Goal: Task Accomplishment & Management: Complete application form

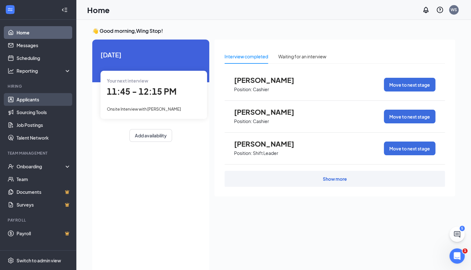
click at [29, 99] on link "Applicants" at bounding box center [44, 99] width 54 height 13
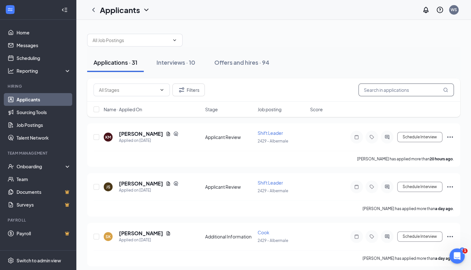
click at [417, 95] on input "text" at bounding box center [407, 89] width 96 height 13
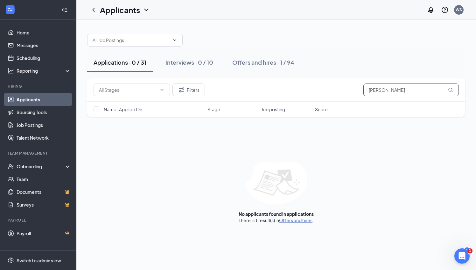
type input "jada"
click at [294, 219] on link "Offers and hires" at bounding box center [295, 220] width 33 height 6
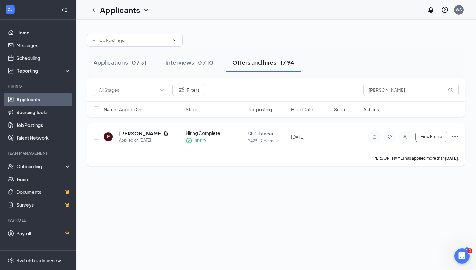
click at [452, 135] on icon "Ellipses" at bounding box center [455, 137] width 8 height 8
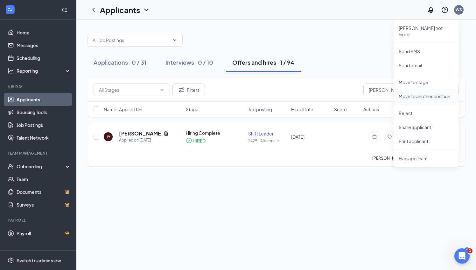
click at [440, 93] on p "Move to another position" at bounding box center [426, 96] width 55 height 6
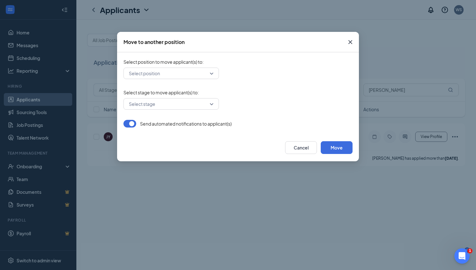
click at [186, 74] on input "search" at bounding box center [168, 73] width 83 height 11
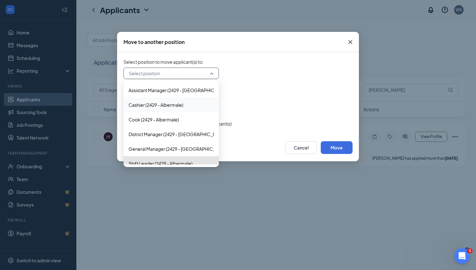
click at [193, 101] on div "Cashier (2429 - Albermale)" at bounding box center [172, 104] width 96 height 15
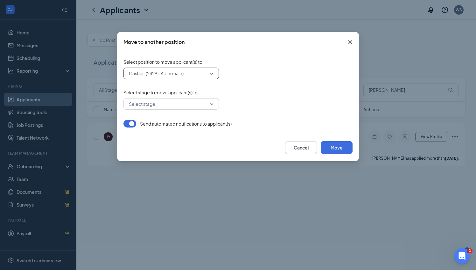
click at [197, 107] on input "search" at bounding box center [168, 103] width 83 height 11
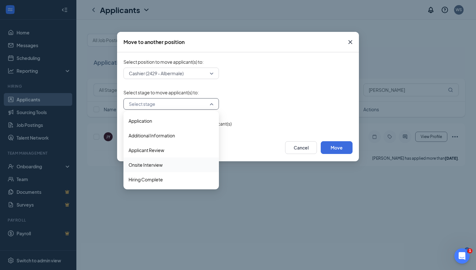
click at [174, 162] on span "Onsite Interview" at bounding box center [171, 164] width 85 height 7
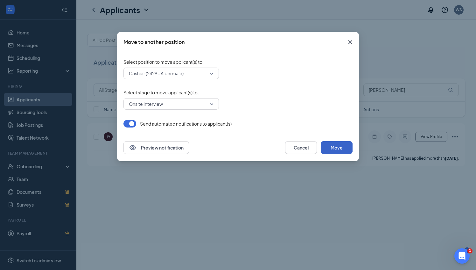
click at [341, 149] on button "Move" at bounding box center [337, 147] width 32 height 13
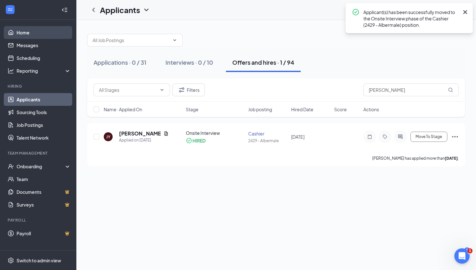
click at [32, 31] on link "Home" at bounding box center [44, 32] width 54 height 13
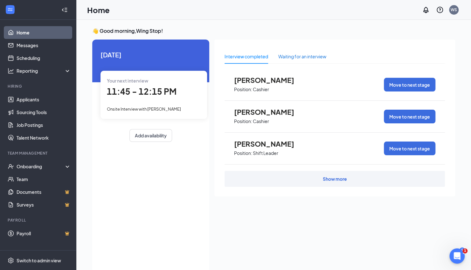
click at [293, 54] on div "Waiting for an interview" at bounding box center [303, 56] width 48 height 7
click at [243, 50] on div "Interview completed" at bounding box center [247, 56] width 44 height 15
click at [24, 95] on link "Applicants" at bounding box center [44, 99] width 54 height 13
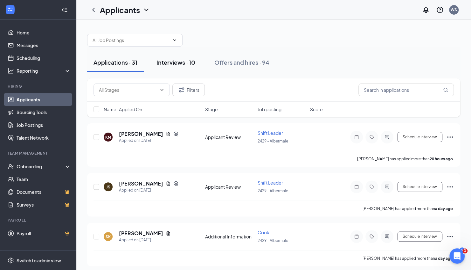
click at [163, 60] on div "Interviews · 10" at bounding box center [176, 62] width 39 height 8
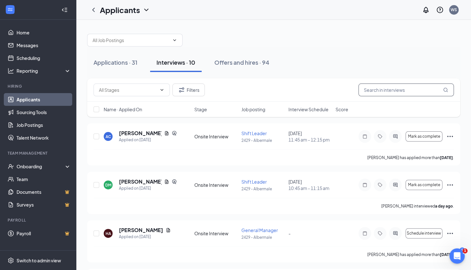
click at [366, 95] on input "text" at bounding box center [407, 89] width 96 height 13
type input "jada"
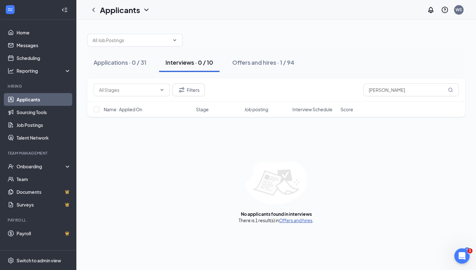
click at [302, 218] on link "Offers and hires" at bounding box center [295, 220] width 33 height 6
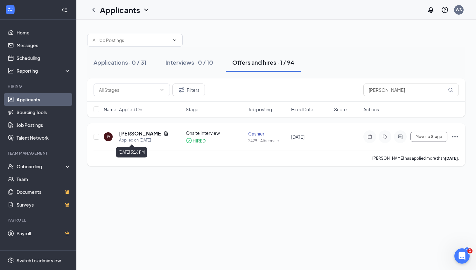
click at [132, 139] on div "Applied on Apr 4" at bounding box center [144, 140] width 50 height 6
click at [109, 139] on div "JY" at bounding box center [108, 136] width 4 height 5
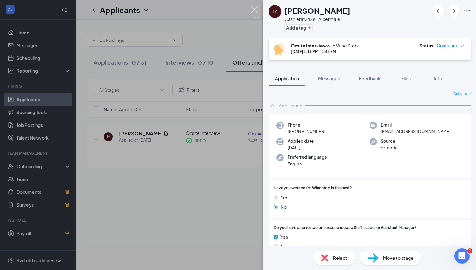
click at [255, 8] on img at bounding box center [255, 12] width 8 height 12
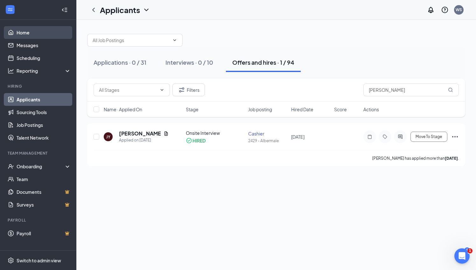
click at [38, 30] on link "Home" at bounding box center [44, 32] width 54 height 13
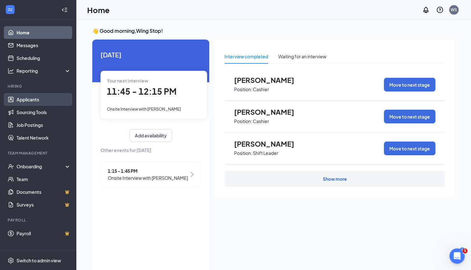
click at [37, 98] on link "Applicants" at bounding box center [44, 99] width 54 height 13
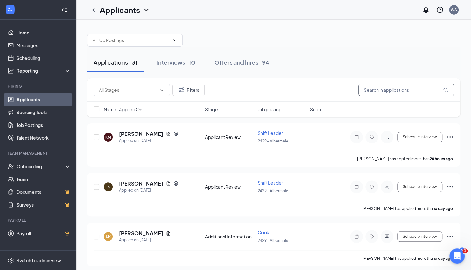
click at [381, 85] on input "text" at bounding box center [407, 89] width 96 height 13
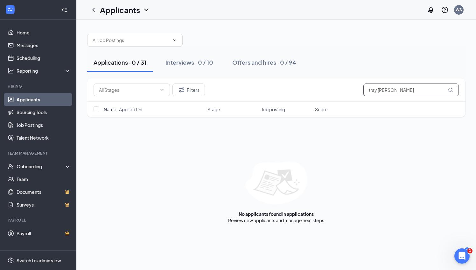
type input "tray brice"
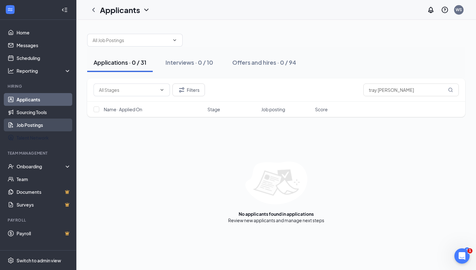
click at [26, 127] on link "Job Postings" at bounding box center [44, 124] width 54 height 13
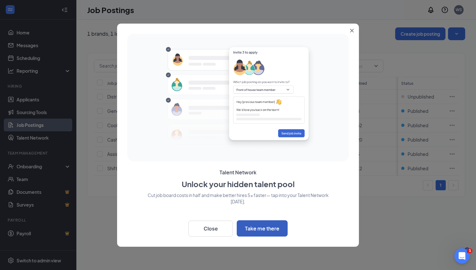
click at [251, 227] on button "Take me there" at bounding box center [262, 228] width 51 height 16
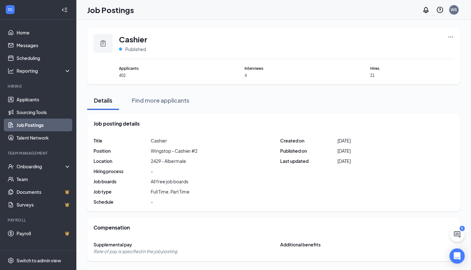
click at [449, 36] on icon "Ellipses" at bounding box center [451, 36] width 5 height 1
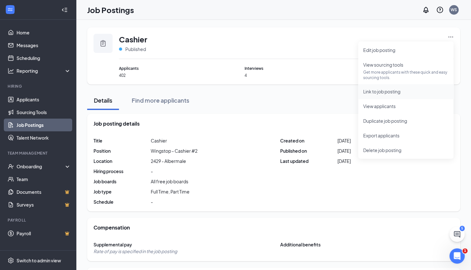
click at [420, 87] on li "Link to job posting" at bounding box center [406, 91] width 96 height 15
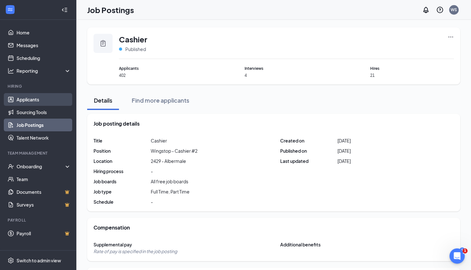
click at [32, 98] on link "Applicants" at bounding box center [44, 99] width 54 height 13
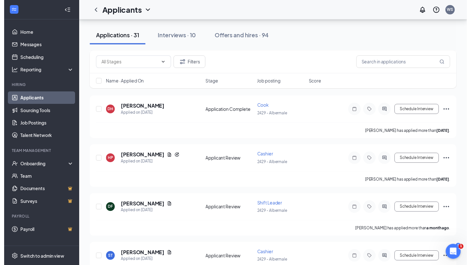
scroll to position [1021, 0]
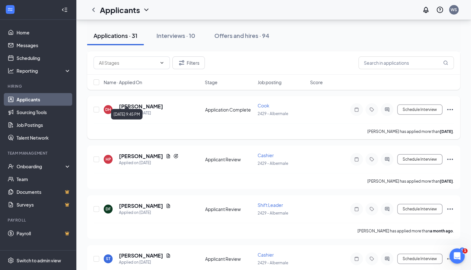
click at [148, 110] on div "Applied on [DATE]" at bounding box center [141, 113] width 44 height 6
click at [106, 107] on div "DH" at bounding box center [108, 109] width 6 height 5
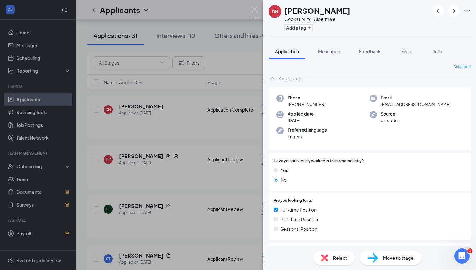
click at [383, 261] on div "Move to stage" at bounding box center [390, 258] width 61 height 14
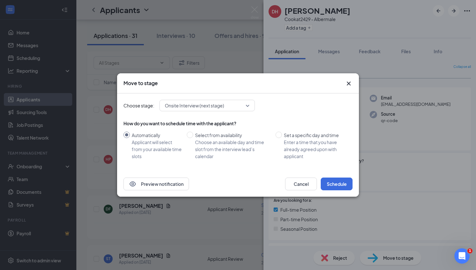
click at [248, 108] on span "Onsite Interview (next stage)" at bounding box center [207, 106] width 85 height 10
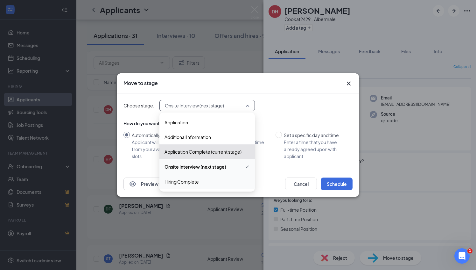
click at [220, 184] on span "Hiring Complete" at bounding box center [207, 181] width 85 height 7
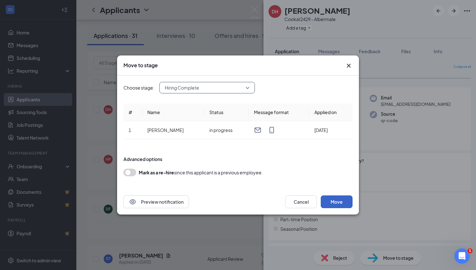
click at [332, 197] on button "Move" at bounding box center [337, 201] width 32 height 13
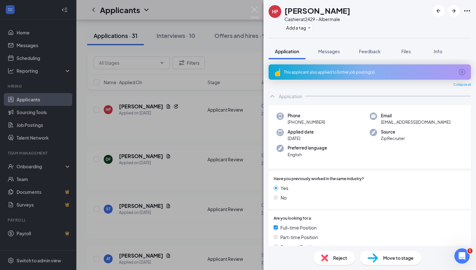
click at [250, 12] on div "HP [PERSON_NAME] Cashier at 2429 - Albermale Add a tag Application Messages Fee…" at bounding box center [238, 135] width 476 height 270
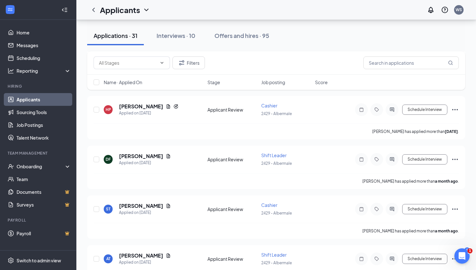
click at [259, 12] on div "Applicants WS" at bounding box center [276, 10] width 400 height 20
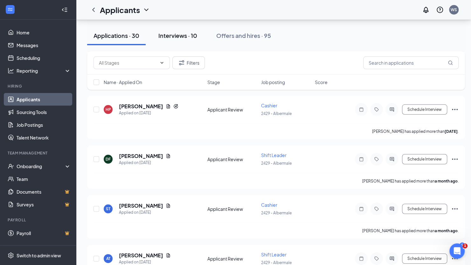
click at [187, 36] on div "Interviews · 10" at bounding box center [178, 36] width 39 height 8
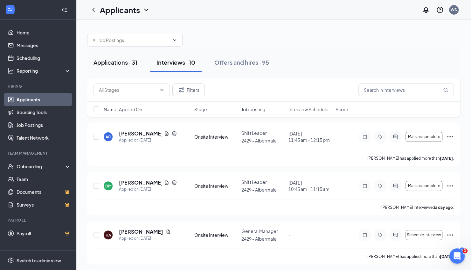
click at [127, 60] on div "Applications · 31" at bounding box center [116, 62] width 44 height 8
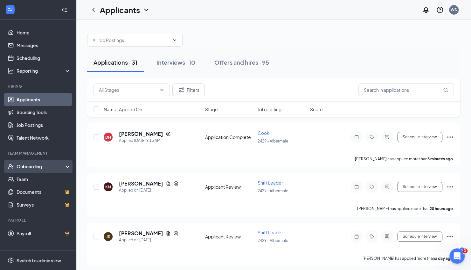
click at [25, 167] on div "Onboarding" at bounding box center [41, 166] width 49 height 6
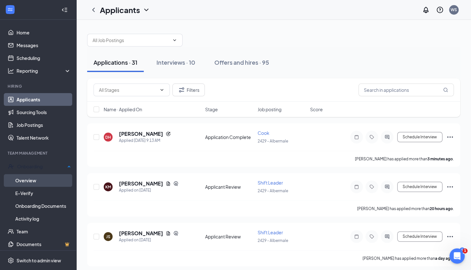
click at [28, 177] on link "Overview" at bounding box center [43, 180] width 56 height 13
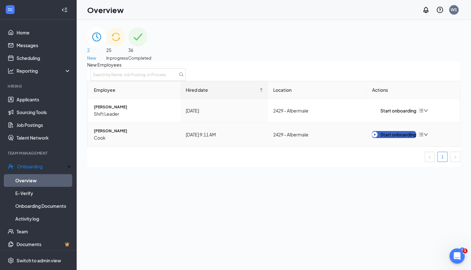
click at [385, 138] on div "Start onboarding" at bounding box center [394, 134] width 44 height 7
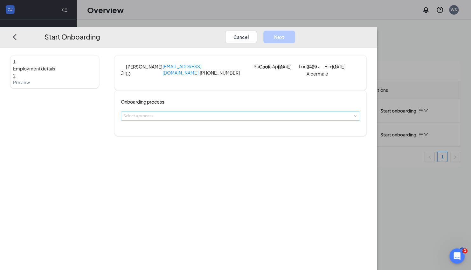
click at [187, 119] on div "Select a process" at bounding box center [239, 116] width 231 height 6
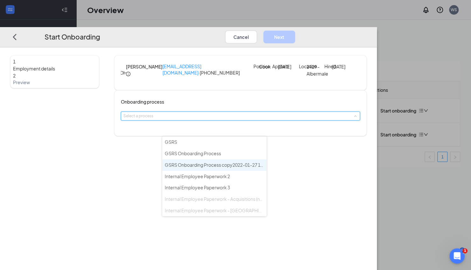
click at [193, 167] on li "GSRS Onboarding Process copy2022-01-27 13:45:56" at bounding box center [214, 164] width 104 height 11
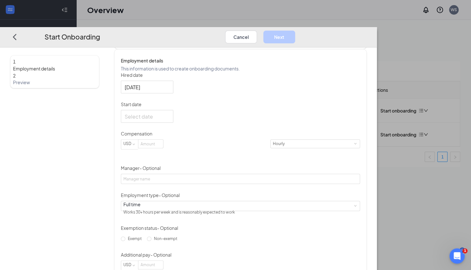
scroll to position [79, 0]
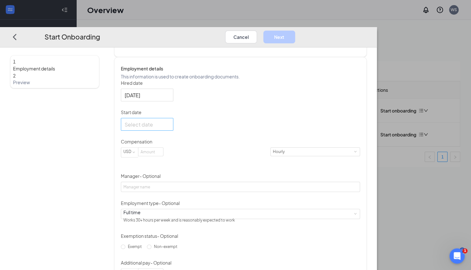
click at [168, 128] on input "Start date" at bounding box center [147, 124] width 44 height 8
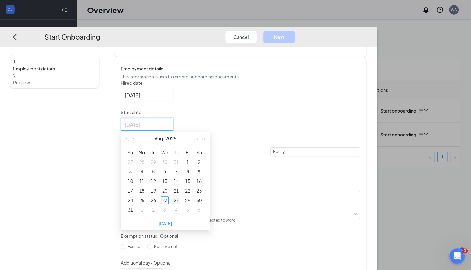
type input "[DATE]"
click at [180, 204] on div "28" at bounding box center [177, 200] width 8 height 8
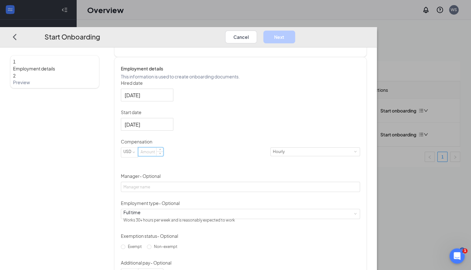
click at [163, 156] on input at bounding box center [150, 151] width 25 height 8
click at [257, 30] on button "Cancel" at bounding box center [241, 36] width 32 height 13
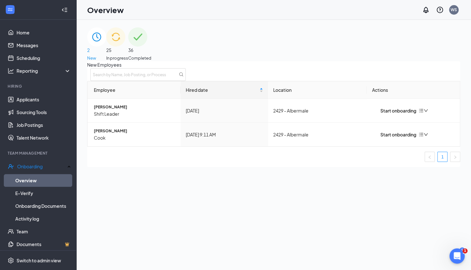
scroll to position [0, 0]
click at [172, 141] on span "Cook" at bounding box center [135, 137] width 82 height 7
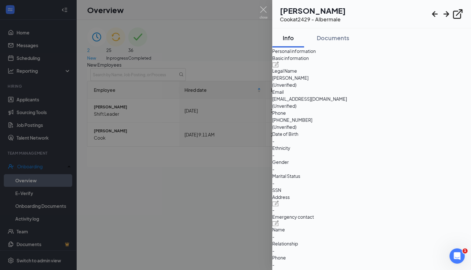
click at [267, 10] on img at bounding box center [264, 12] width 8 height 12
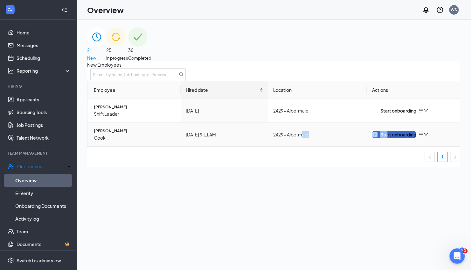
drag, startPoint x: 301, startPoint y: 135, endPoint x: 390, endPoint y: 143, distance: 88.5
click at [390, 143] on tr "Dazon [PERSON_NAME] Cook [DATE] 9:11 AM 2429 - Albermale Start onboarding" at bounding box center [274, 135] width 373 height 24
drag, startPoint x: 390, startPoint y: 143, endPoint x: 412, endPoint y: 145, distance: 22.4
click at [412, 138] on button "Start onboarding" at bounding box center [394, 134] width 44 height 7
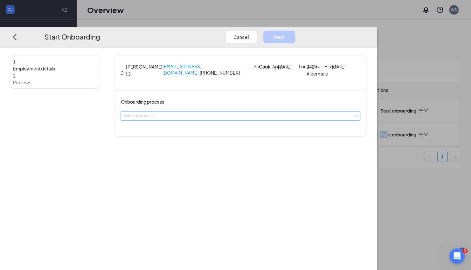
click at [264, 120] on div "Select a process" at bounding box center [240, 115] width 239 height 9
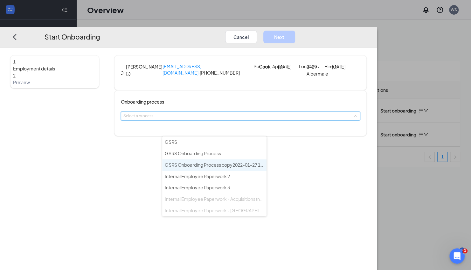
click at [241, 162] on span "GSRS Onboarding Process copy2022-01-27 13:45:56" at bounding box center [220, 165] width 111 height 6
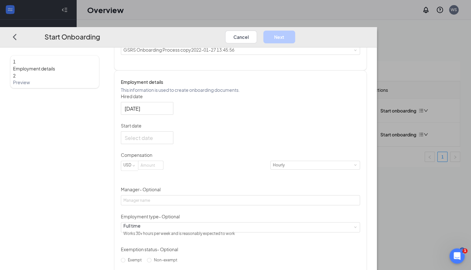
scroll to position [95, 0]
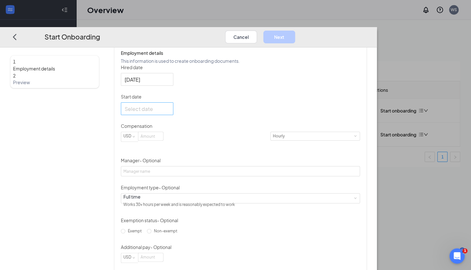
click at [174, 115] on div at bounding box center [147, 108] width 53 height 13
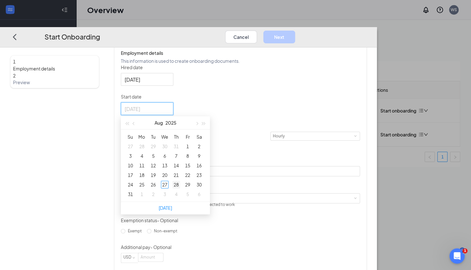
type input "[DATE]"
click at [180, 188] on div "28" at bounding box center [177, 185] width 8 height 8
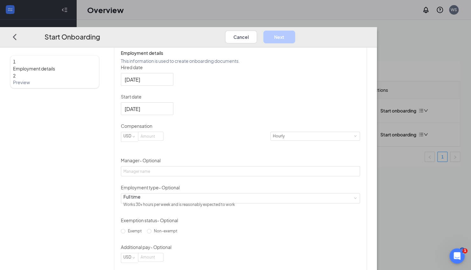
scroll to position [132, 0]
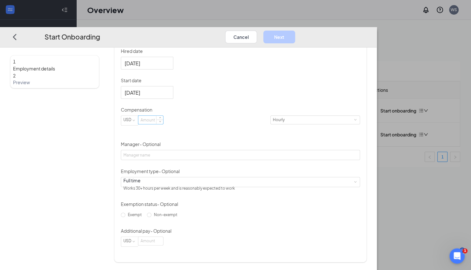
click at [163, 124] on input at bounding box center [150, 120] width 25 height 8
type input "13"
click at [152, 216] on input "Non-exempt" at bounding box center [149, 214] width 4 height 4
radio input "true"
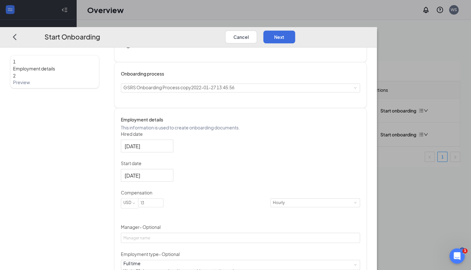
scroll to position [22, 0]
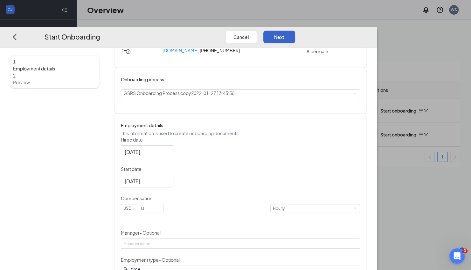
click at [295, 30] on button "Next" at bounding box center [280, 36] width 32 height 13
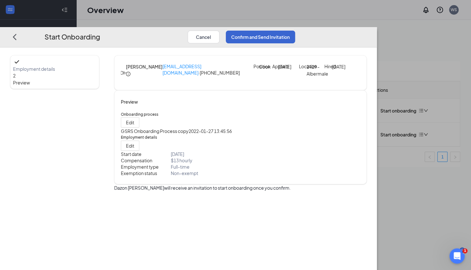
scroll to position [0, 0]
click at [295, 30] on button "Confirm and Send Invitation" at bounding box center [260, 36] width 69 height 13
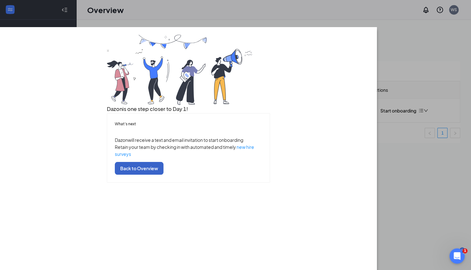
click at [164, 174] on button "Back to Overview" at bounding box center [139, 168] width 49 height 13
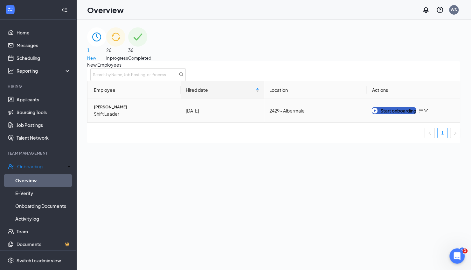
click at [406, 114] on div "Start onboarding" at bounding box center [394, 110] width 44 height 7
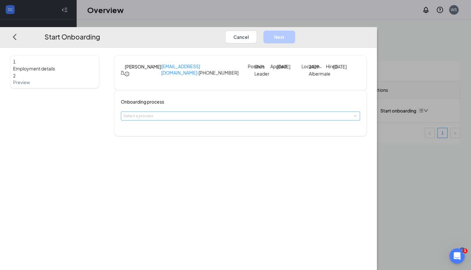
click at [196, 119] on div "Select a process" at bounding box center [239, 116] width 231 height 6
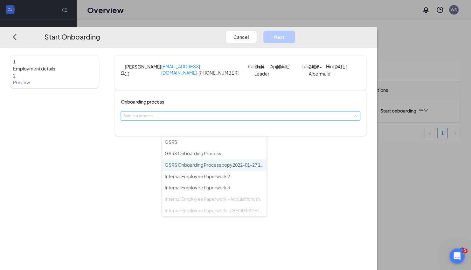
click at [204, 164] on span "GSRS Onboarding Process copy2022-01-27 13:45:56" at bounding box center [220, 165] width 111 height 6
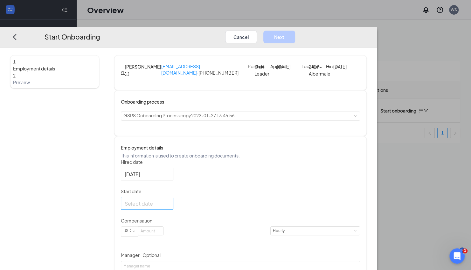
click at [170, 207] on div at bounding box center [147, 203] width 45 height 8
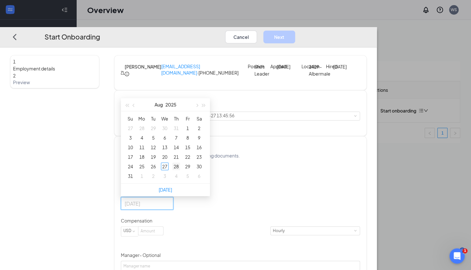
type input "[DATE]"
click at [180, 170] on div "28" at bounding box center [177, 166] width 8 height 8
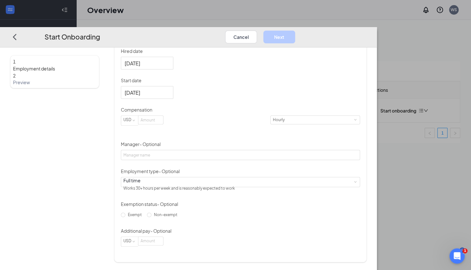
scroll to position [132, 0]
click at [163, 123] on input at bounding box center [150, 120] width 25 height 8
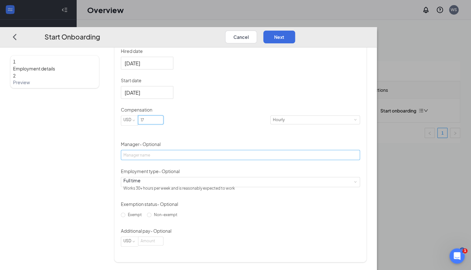
type input "17"
click at [191, 152] on input "Manager - Optional" at bounding box center [240, 155] width 239 height 10
type input "Serenity Flamer"
click at [166, 216] on span "Non-exempt" at bounding box center [166, 214] width 29 height 5
click at [152, 216] on input "Non-exempt" at bounding box center [149, 214] width 4 height 4
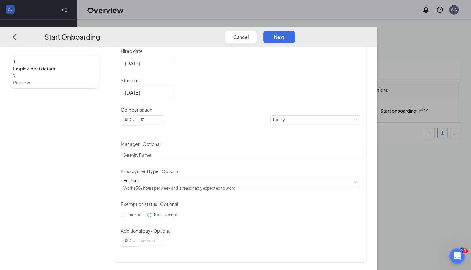
radio input "true"
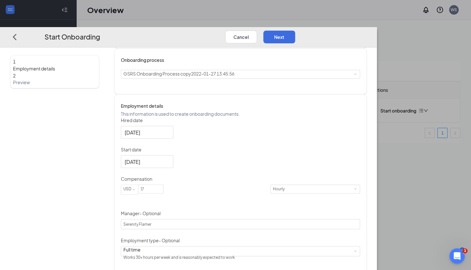
scroll to position [0, 0]
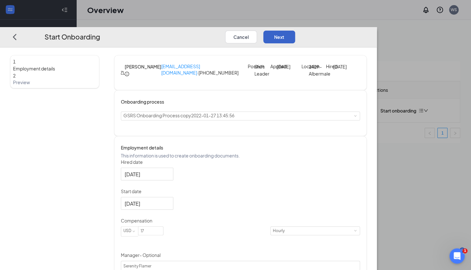
click at [295, 30] on button "Next" at bounding box center [280, 36] width 32 height 13
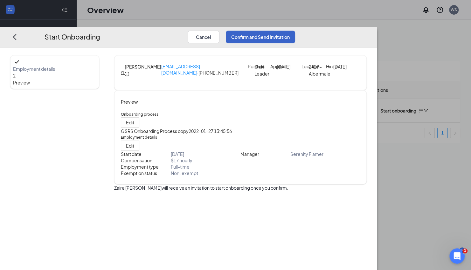
click at [295, 30] on button "Confirm and Send Invitation" at bounding box center [260, 36] width 69 height 13
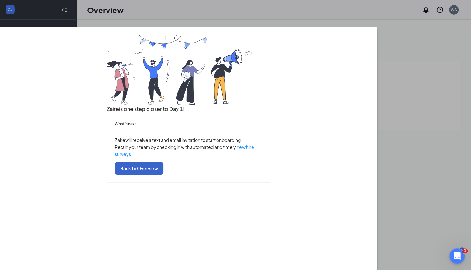
click at [164, 174] on button "Back to Overview" at bounding box center [139, 168] width 49 height 13
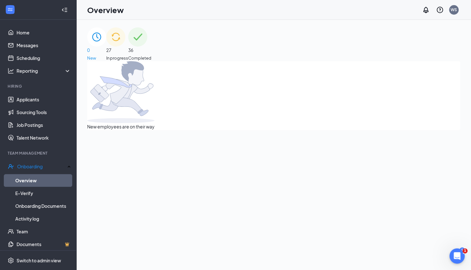
click at [128, 55] on span "In progress" at bounding box center [117, 58] width 22 height 6
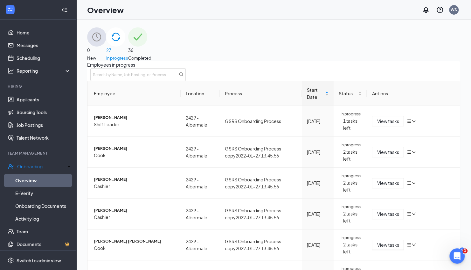
scroll to position [225, 0]
click at [106, 50] on div "0 New" at bounding box center [96, 44] width 19 height 34
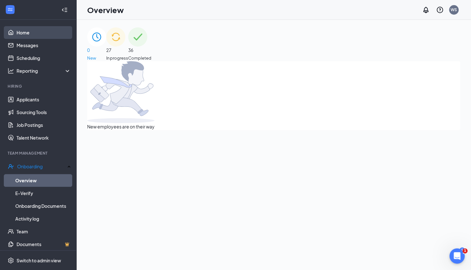
click at [37, 32] on link "Home" at bounding box center [44, 32] width 54 height 13
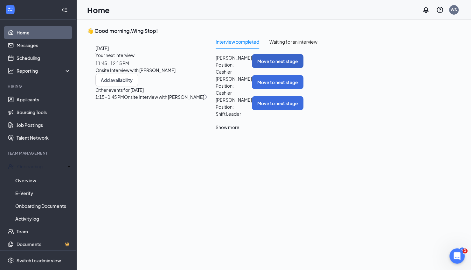
click at [304, 68] on button "Move to next stage" at bounding box center [278, 61] width 52 height 14
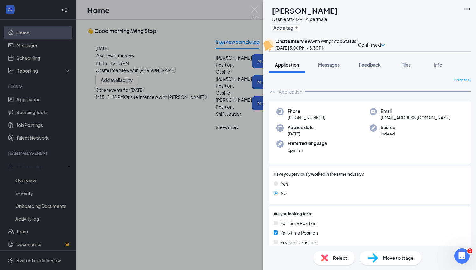
click at [385, 258] on span "Move to stage" at bounding box center [398, 257] width 31 height 7
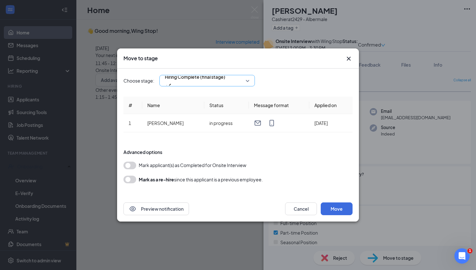
click at [248, 79] on span "Hiring Complete (final stage)" at bounding box center [207, 81] width 85 height 10
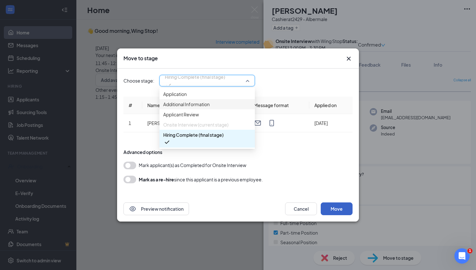
click at [333, 208] on button "Move" at bounding box center [337, 208] width 32 height 13
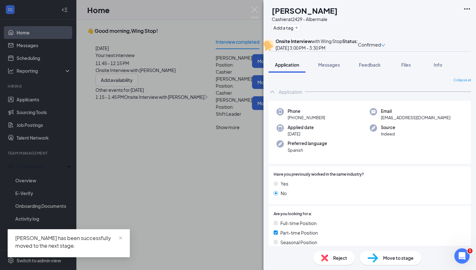
click at [262, 5] on div "KR [PERSON_NAME] at 2429 - Albermale Add a tag Onsite Interview with Wing Stop …" at bounding box center [238, 135] width 476 height 270
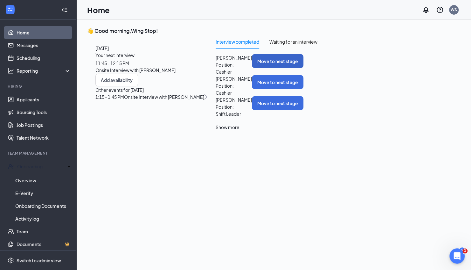
click at [304, 68] on button "Move to next stage" at bounding box center [278, 61] width 52 height 14
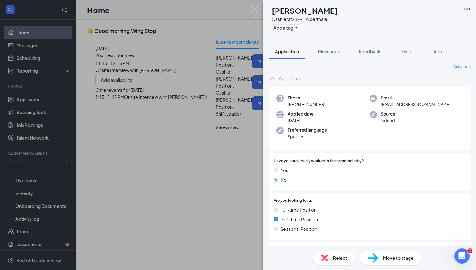
click at [399, 260] on span "Move to stage" at bounding box center [398, 257] width 31 height 7
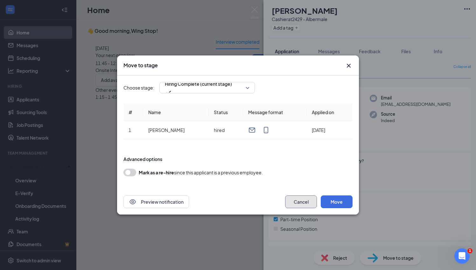
click at [299, 205] on button "Cancel" at bounding box center [301, 201] width 32 height 13
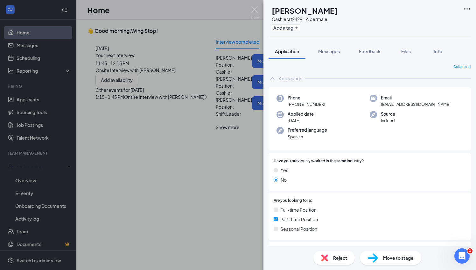
click at [132, 60] on div "KR [PERSON_NAME] at 2429 - Albermale Add a tag Application Messages Feedback Fi…" at bounding box center [238, 135] width 476 height 270
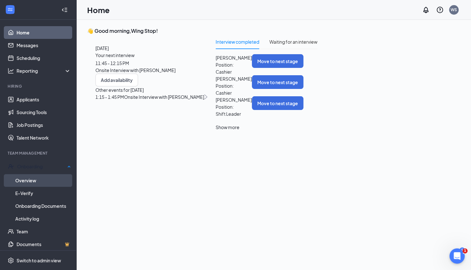
click at [26, 179] on link "Overview" at bounding box center [43, 180] width 56 height 13
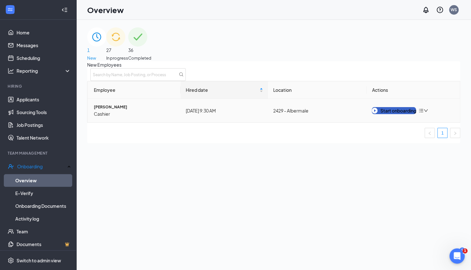
click at [400, 114] on div "Start onboarding" at bounding box center [394, 110] width 44 height 7
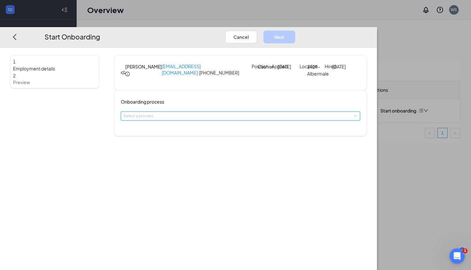
click at [199, 120] on div "Select a process" at bounding box center [241, 116] width 234 height 8
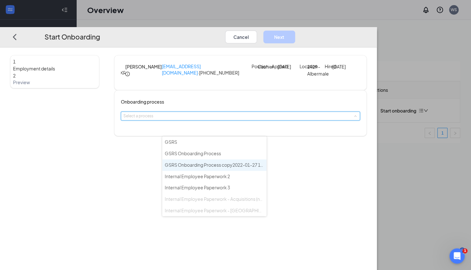
click at [201, 163] on span "GSRS Onboarding Process copy2022-01-27 13:45:56" at bounding box center [220, 165] width 111 height 6
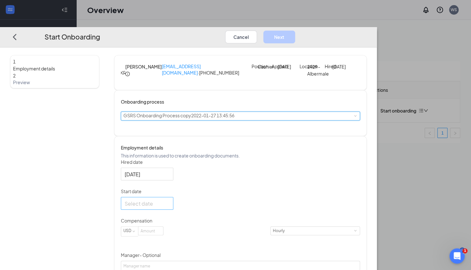
click at [168, 207] on input "Start date" at bounding box center [147, 203] width 44 height 8
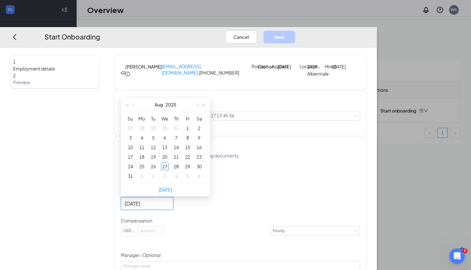
type input "[DATE]"
click at [257, 30] on button "Cancel" at bounding box center [241, 36] width 32 height 13
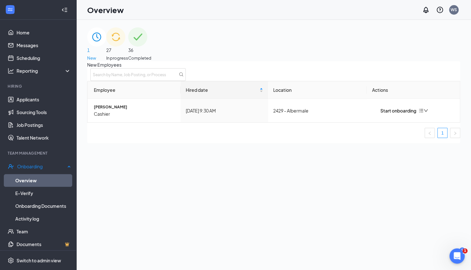
click at [28, 181] on link "Overview" at bounding box center [43, 180] width 56 height 13
click at [41, 203] on link "Onboarding Documents" at bounding box center [43, 205] width 56 height 13
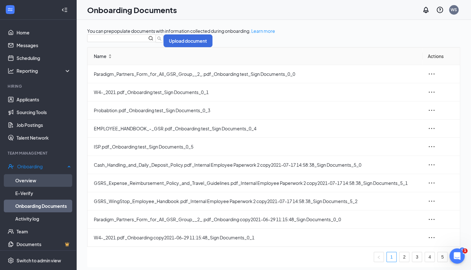
click at [34, 181] on link "Overview" at bounding box center [43, 180] width 56 height 13
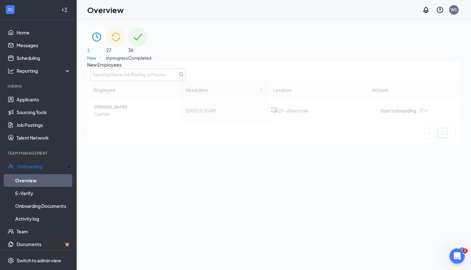
click at [128, 55] on span "In progress" at bounding box center [117, 58] width 22 height 6
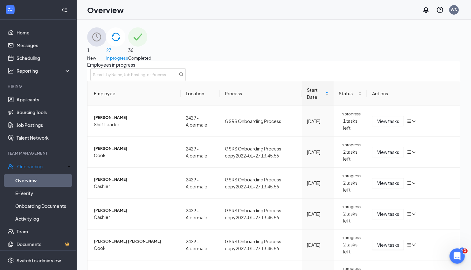
click at [106, 42] on div "1 New" at bounding box center [96, 44] width 19 height 34
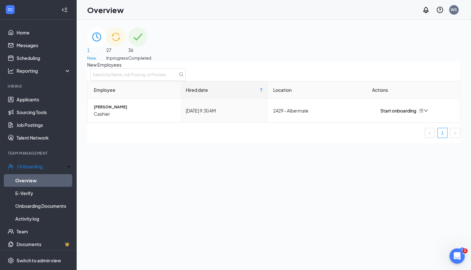
click at [128, 55] on span "In progress" at bounding box center [117, 58] width 22 height 6
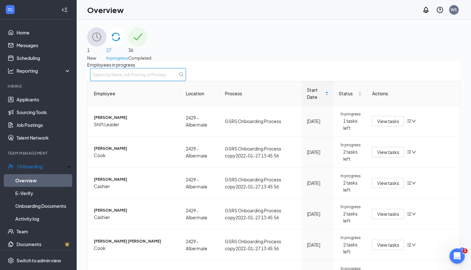
click at [186, 81] on input "text" at bounding box center [138, 74] width 96 height 13
type input "[PERSON_NAME]"
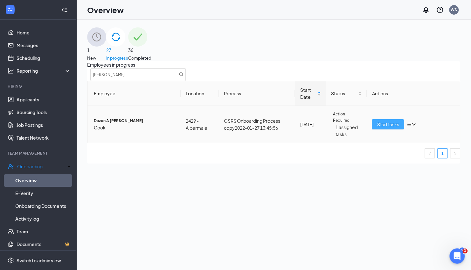
click at [377, 128] on span "Start tasks" at bounding box center [388, 124] width 22 height 7
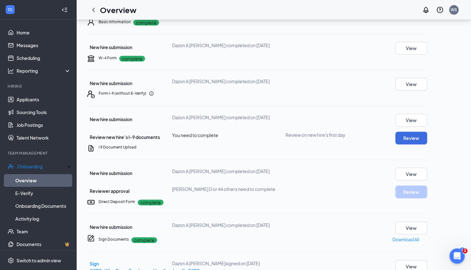
scroll to position [54, 0]
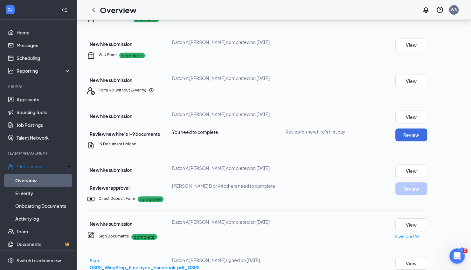
click at [162, 10] on div "Your Tasks · 1" at bounding box center [160, 6] width 35 height 8
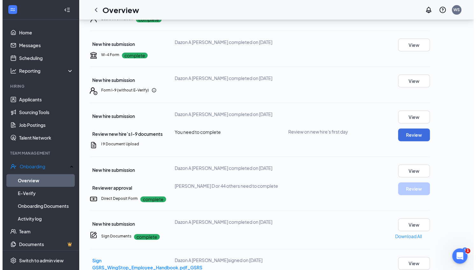
scroll to position [0, 0]
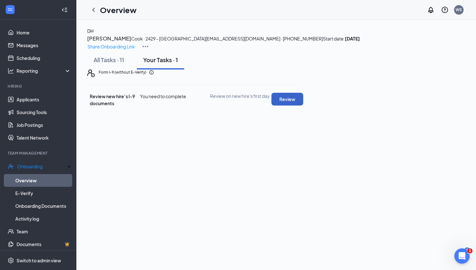
click at [303, 105] on button "Review" at bounding box center [288, 99] width 32 height 13
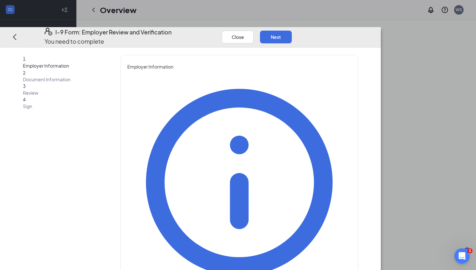
type input "Serenity"
type input "Flamer"
type input "General Manager"
click at [292, 30] on button "Next" at bounding box center [276, 36] width 32 height 13
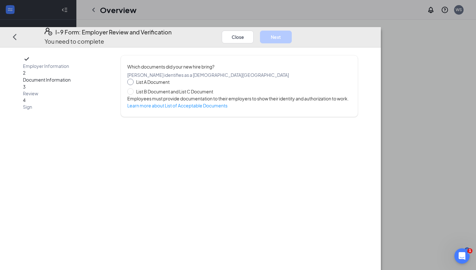
click at [134, 79] on span at bounding box center [130, 82] width 6 height 6
click at [132, 79] on input "List A Document" at bounding box center [129, 81] width 4 height 4
radio input "true"
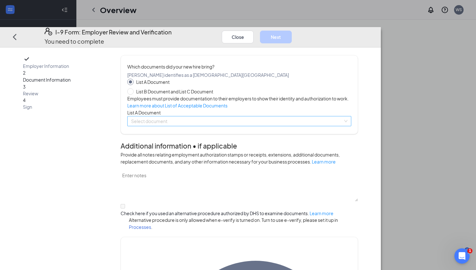
click at [207, 126] on span at bounding box center [237, 121] width 212 height 10
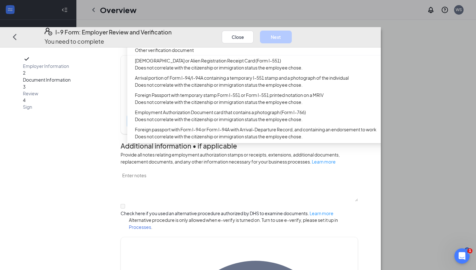
click at [156, 55] on div "Which documents did your new hire bring? [PERSON_NAME] identifies as a [DEMOGRA…" at bounding box center [239, 94] width 237 height 79
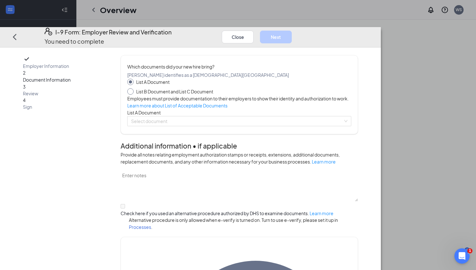
click at [169, 88] on span "List B Document and List C Document" at bounding box center [175, 91] width 82 height 7
click at [132, 88] on input "List B Document and List C Document" at bounding box center [129, 90] width 4 height 4
radio input "true"
radio input "false"
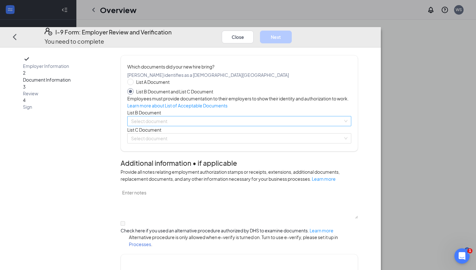
click at [203, 126] on input "search" at bounding box center [237, 121] width 212 height 10
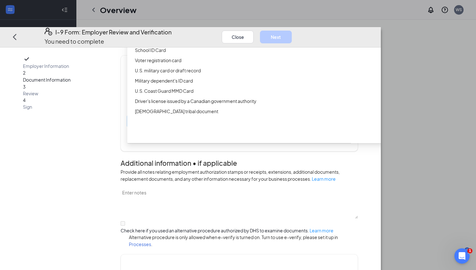
click at [209, 45] on div "ID Card issued by federal, state, or local government agency" at bounding box center [256, 40] width 258 height 10
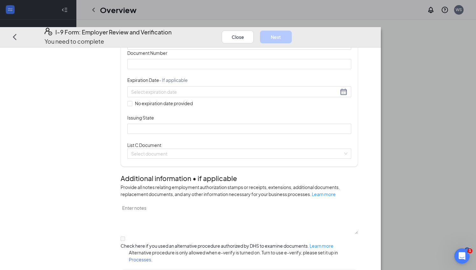
scroll to position [75, 0]
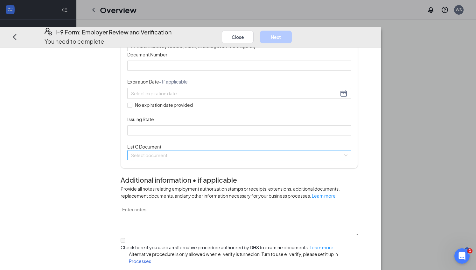
click at [208, 160] on input "search" at bounding box center [237, 155] width 212 height 10
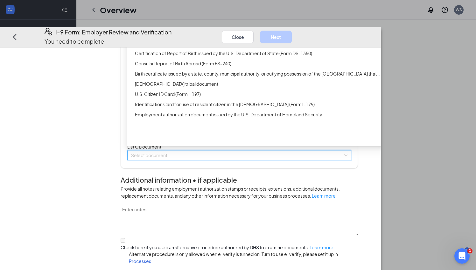
click at [209, 36] on div "Unrestricted Social Security Card" at bounding box center [258, 32] width 246 height 7
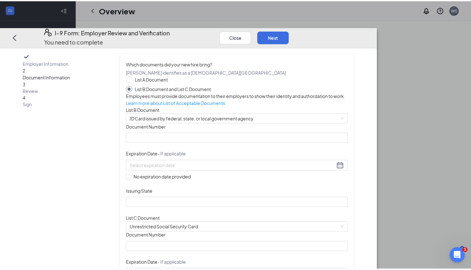
scroll to position [0, 0]
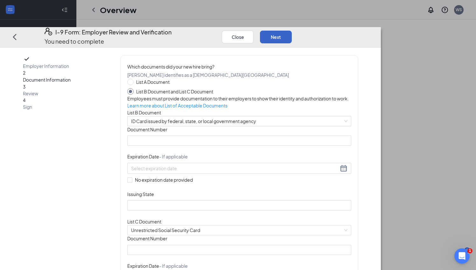
click at [292, 30] on button "Next" at bounding box center [276, 36] width 32 height 13
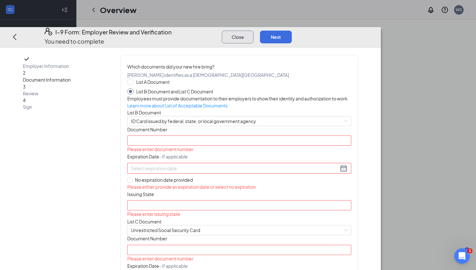
click at [254, 30] on button "Close" at bounding box center [238, 36] width 32 height 13
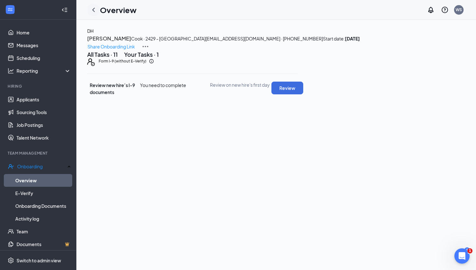
click at [96, 9] on icon "ChevronLeft" at bounding box center [94, 10] width 8 height 8
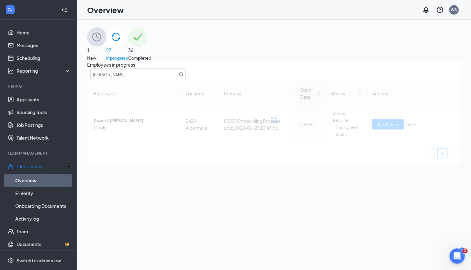
click at [106, 46] on img at bounding box center [96, 36] width 19 height 19
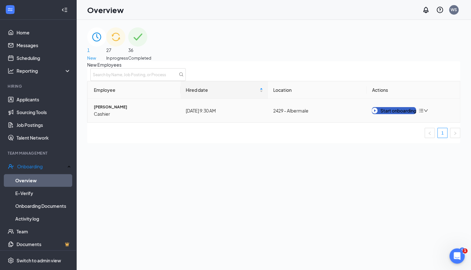
click at [401, 114] on div "Start onboarding" at bounding box center [394, 110] width 44 height 7
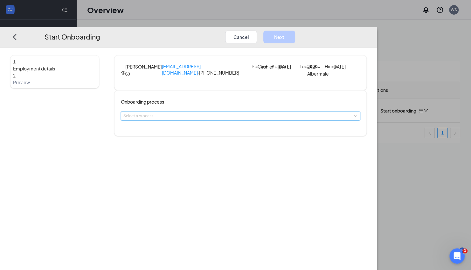
click at [230, 120] on div "Select a process" at bounding box center [241, 116] width 234 height 8
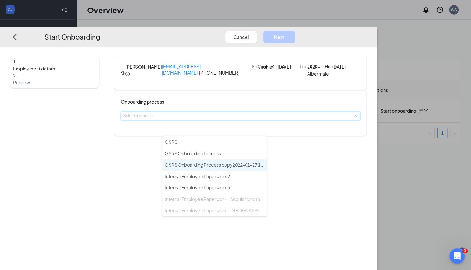
click at [230, 165] on span "GSRS Onboarding Process copy2022-01-27 13:45:56" at bounding box center [220, 165] width 111 height 6
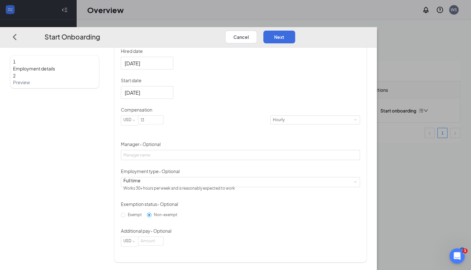
scroll to position [132, 0]
click at [163, 124] on input "13" at bounding box center [150, 120] width 25 height 8
type input "12"
click at [99, 159] on div "1 Employment details 2 Preview" at bounding box center [54, 103] width 89 height 318
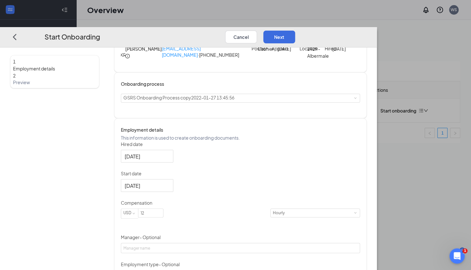
scroll to position [15, 0]
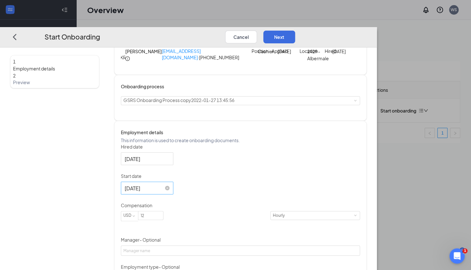
click at [168, 192] on input "[DATE]" at bounding box center [147, 188] width 44 height 8
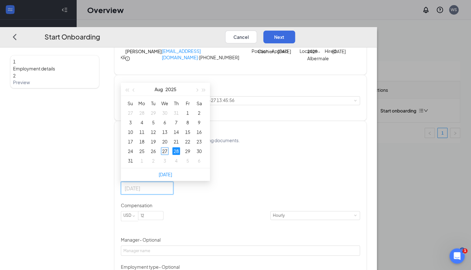
type input "[DATE]"
click at [169, 155] on div "27" at bounding box center [165, 151] width 8 height 8
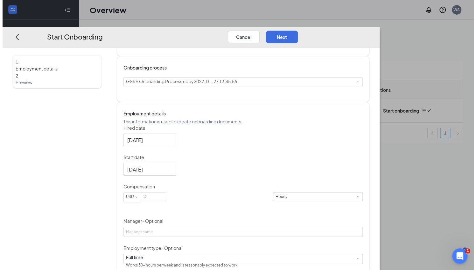
scroll to position [0, 0]
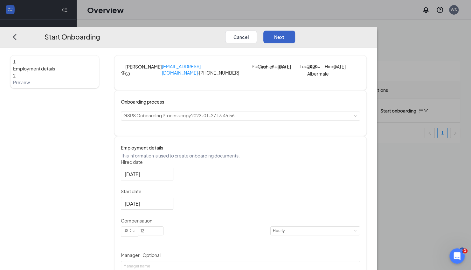
click at [295, 30] on button "Next" at bounding box center [280, 36] width 32 height 13
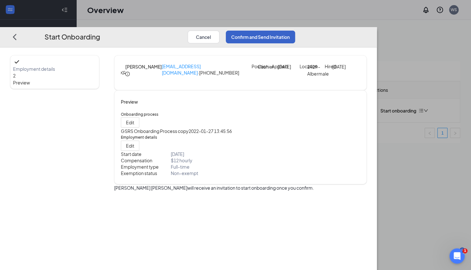
click at [295, 30] on button "Confirm and Send Invitation" at bounding box center [260, 36] width 69 height 13
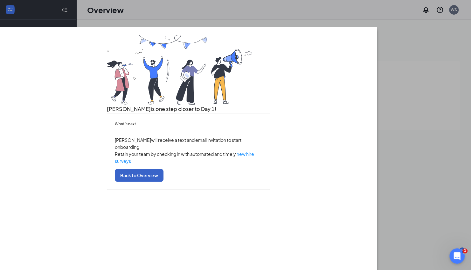
click at [164, 181] on button "Back to Overview" at bounding box center [139, 175] width 49 height 13
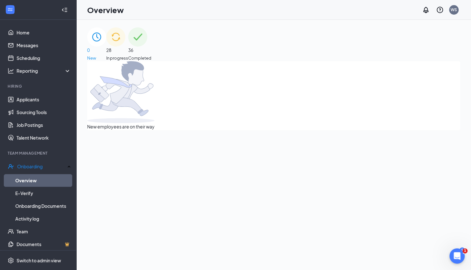
click at [128, 55] on span "In progress" at bounding box center [117, 58] width 22 height 6
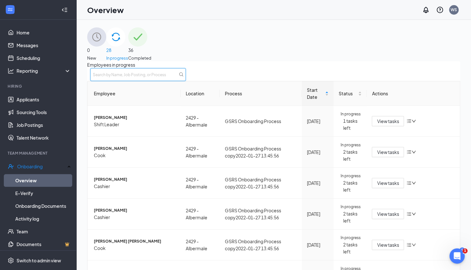
click at [186, 81] on input "text" at bounding box center [138, 74] width 96 height 13
type input "[PERSON_NAME]"
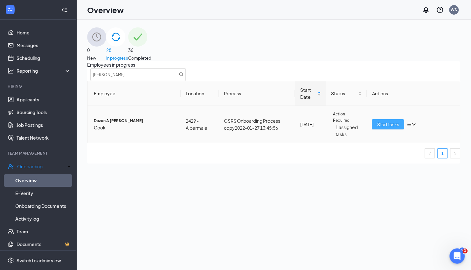
click at [377, 128] on span "Start tasks" at bounding box center [388, 124] width 22 height 7
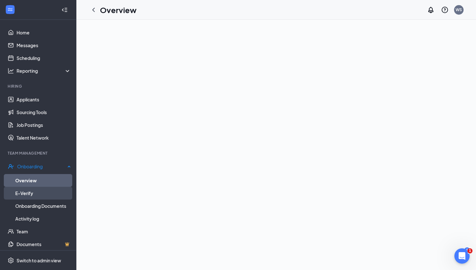
click at [28, 190] on link "E-Verify" at bounding box center [43, 193] width 56 height 13
click at [39, 180] on link "Overview" at bounding box center [43, 180] width 56 height 13
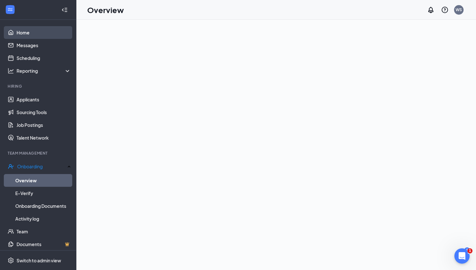
click at [21, 34] on link "Home" at bounding box center [44, 32] width 54 height 13
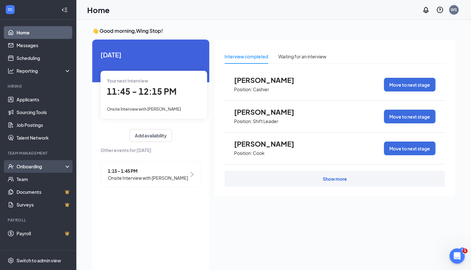
click at [36, 167] on div "Onboarding" at bounding box center [41, 166] width 49 height 6
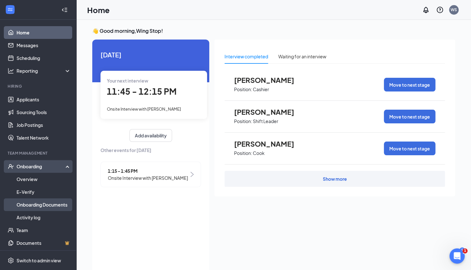
click at [32, 206] on link "Onboarding Documents" at bounding box center [44, 204] width 54 height 13
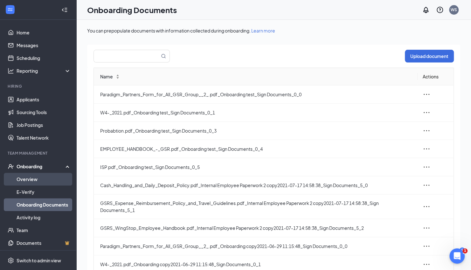
click at [28, 179] on link "Overview" at bounding box center [44, 179] width 54 height 13
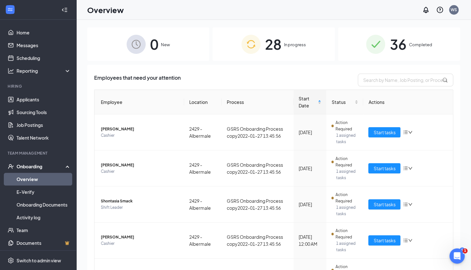
click at [313, 51] on div "28 In progress" at bounding box center [274, 43] width 122 height 33
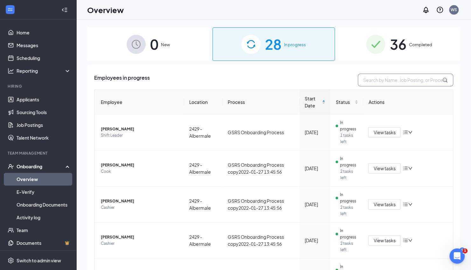
click at [382, 85] on input "text" at bounding box center [406, 80] width 96 height 13
type input "[PERSON_NAME]"
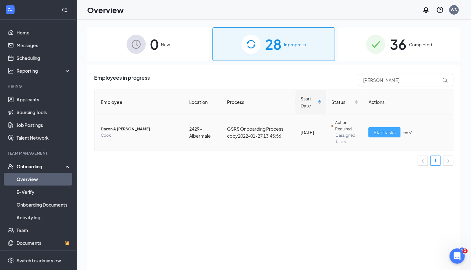
click at [376, 130] on span "Start tasks" at bounding box center [385, 132] width 22 height 7
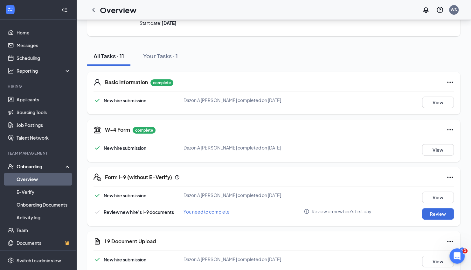
scroll to position [33, 0]
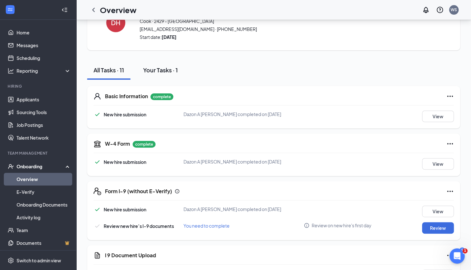
click at [171, 76] on button "Your Tasks · 1" at bounding box center [160, 69] width 47 height 19
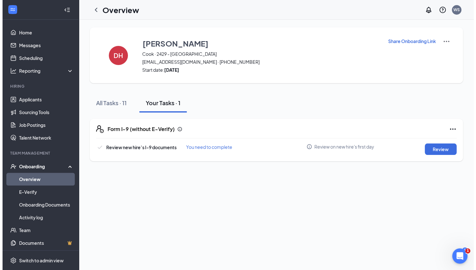
scroll to position [0, 0]
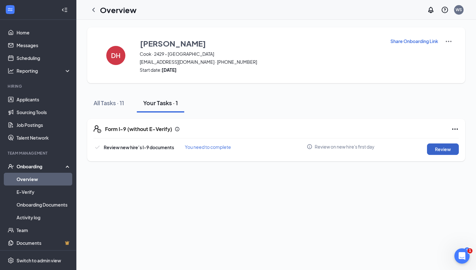
click at [449, 152] on button "Review" at bounding box center [443, 148] width 32 height 11
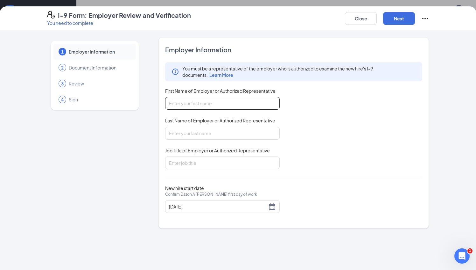
click at [227, 108] on input "First Name of Employer or Authorized Representative" at bounding box center [222, 103] width 115 height 13
type input "Serenity"
type input "Flamer"
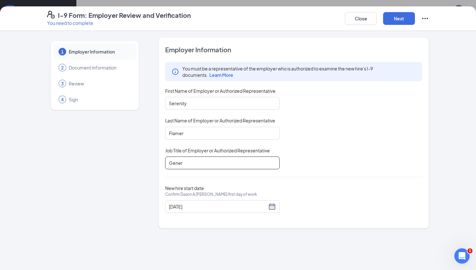
click at [209, 164] on input "Gener" at bounding box center [222, 162] width 115 height 13
type input "General Manager"
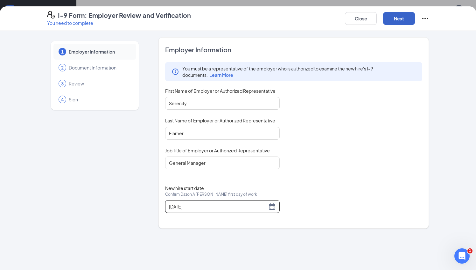
click at [394, 15] on button "Next" at bounding box center [399, 18] width 32 height 13
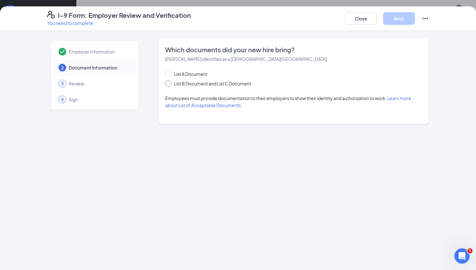
click at [169, 85] on span at bounding box center [168, 83] width 6 height 6
click at [169, 85] on input "List B Document and List C Document" at bounding box center [167, 82] width 4 height 4
radio input "true"
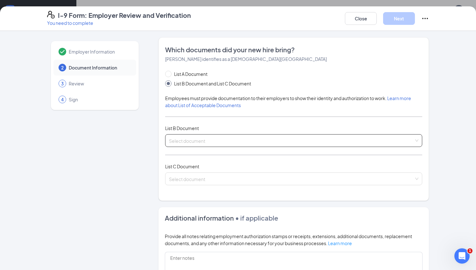
click at [195, 138] on input "search" at bounding box center [291, 139] width 245 height 10
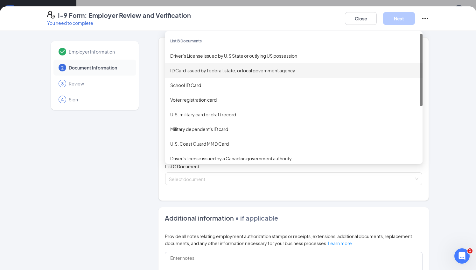
click at [184, 72] on div "ID Card issued by federal, state, or local government agency" at bounding box center [293, 70] width 247 height 7
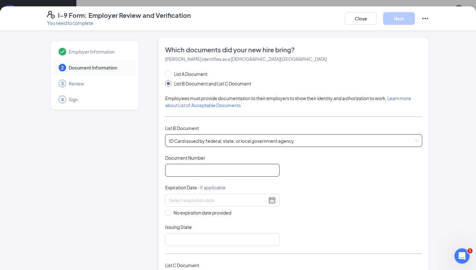
click at [188, 169] on input "Document Number" at bounding box center [222, 170] width 115 height 13
type input "000046753476"
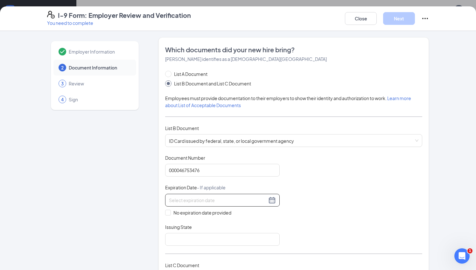
click at [180, 198] on input at bounding box center [218, 199] width 98 height 7
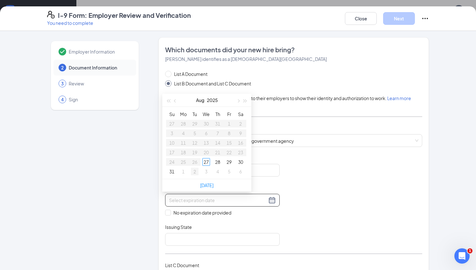
type input "09/02/2025"
type input "0"
type input "02/24/2029"
click at [217, 218] on div "Document Title ID Card issued by federal, state, or local government agency Doc…" at bounding box center [293, 199] width 257 height 91
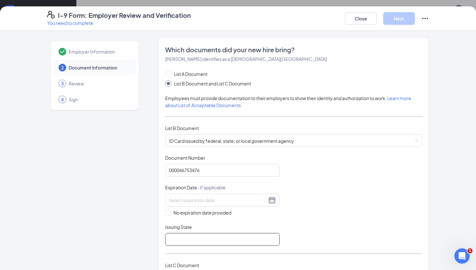
click at [198, 236] on input "Issuing State" at bounding box center [222, 239] width 115 height 13
type input "North Carolina"
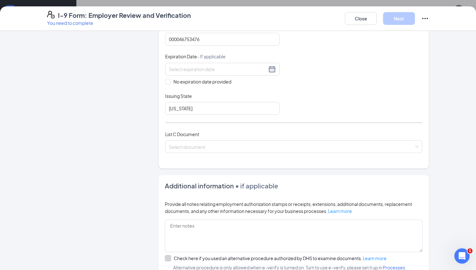
scroll to position [164, 0]
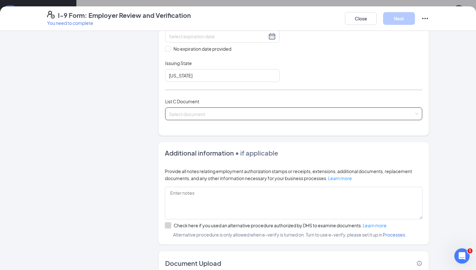
click at [246, 108] on input "search" at bounding box center [291, 113] width 245 height 10
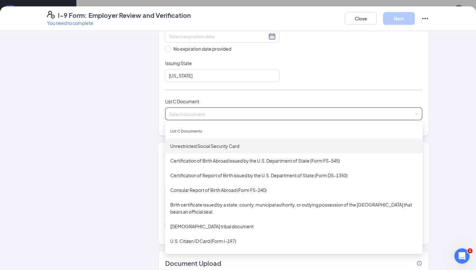
click at [213, 144] on div "Unrestricted Social Security Card" at bounding box center [293, 145] width 247 height 7
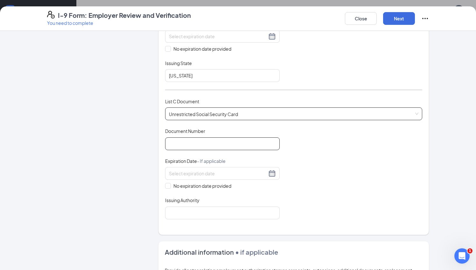
click at [188, 142] on input "Document Number" at bounding box center [222, 143] width 115 height 13
type input "686072712"
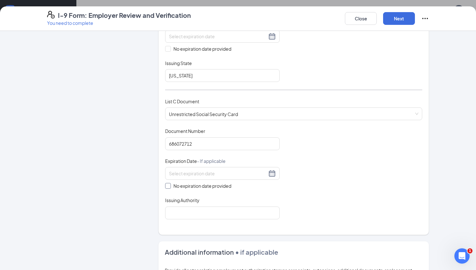
click at [165, 183] on input "No expiration date provided" at bounding box center [167, 185] width 4 height 4
checkbox input "true"
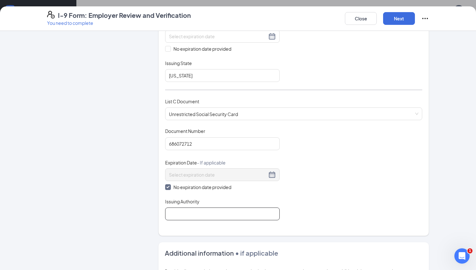
click at [195, 210] on input "Issuing Authority" at bounding box center [222, 213] width 115 height 13
type input "United States"
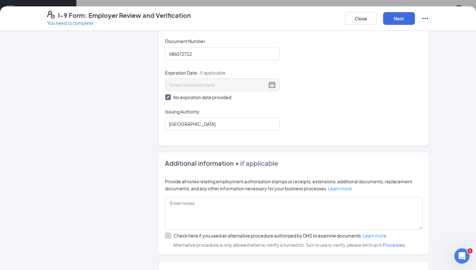
scroll to position [302, 0]
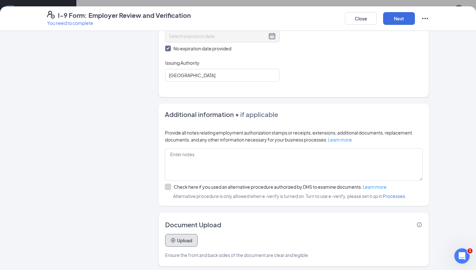
click at [180, 241] on button "Upload" at bounding box center [181, 240] width 32 height 13
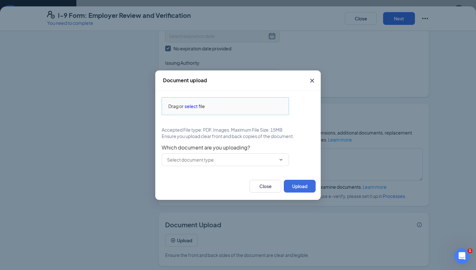
click at [193, 109] on span "select" at bounding box center [191, 106] width 13 height 7
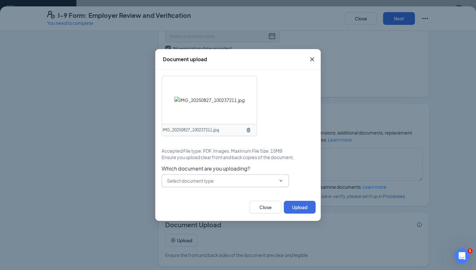
click at [246, 178] on input "text" at bounding box center [221, 180] width 109 height 7
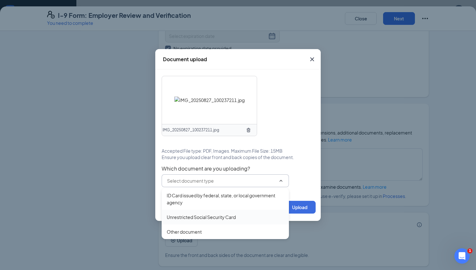
click at [231, 212] on div "Unrestricted Social Security Card" at bounding box center [225, 216] width 127 height 15
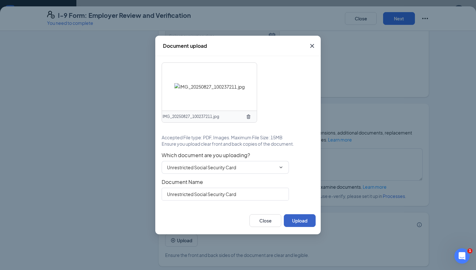
click at [299, 223] on button "Upload" at bounding box center [300, 220] width 32 height 13
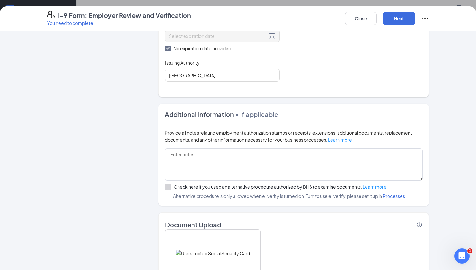
scroll to position [362, 0]
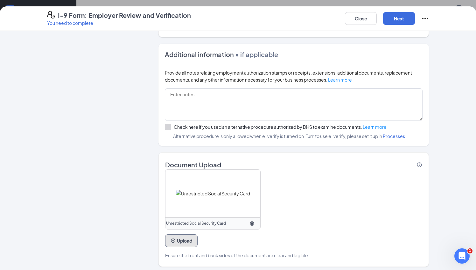
click at [182, 240] on button "Upload" at bounding box center [181, 240] width 32 height 13
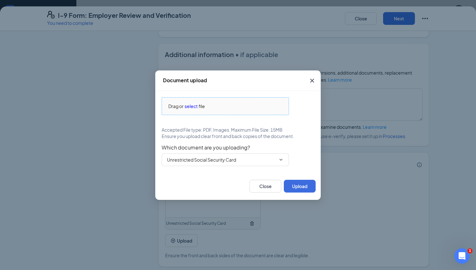
click at [188, 106] on span "select" at bounding box center [191, 106] width 13 height 7
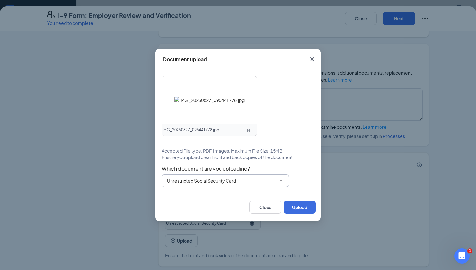
click at [263, 183] on input "Unrestricted Social Security Card" at bounding box center [221, 180] width 109 height 7
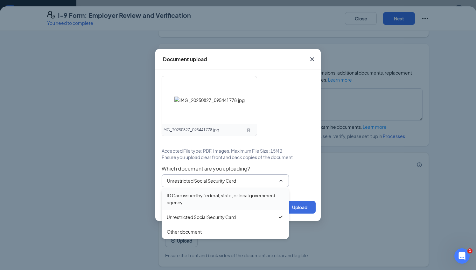
click at [222, 199] on div "ID Card issued by federal, state, or local government agency" at bounding box center [225, 199] width 117 height 14
type input "ID Card issued by federal, state, or local government agency"
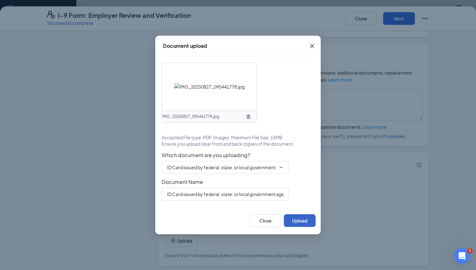
click at [308, 222] on button "Upload" at bounding box center [300, 220] width 32 height 13
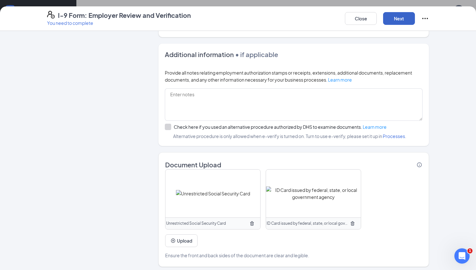
click at [388, 21] on button "Next" at bounding box center [399, 18] width 32 height 13
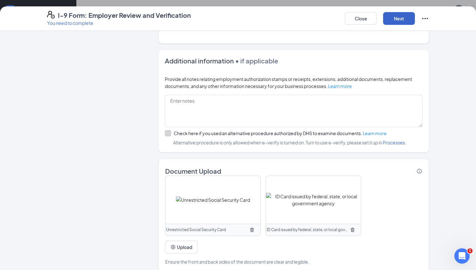
click at [388, 21] on button "Next" at bounding box center [399, 18] width 32 height 13
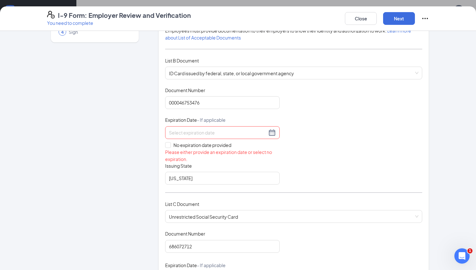
scroll to position [66, 0]
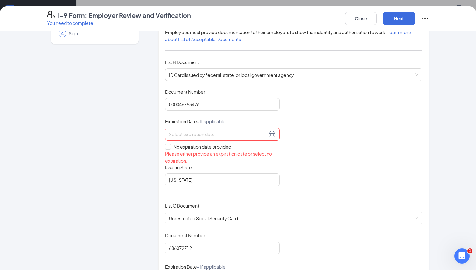
click at [205, 132] on input at bounding box center [218, 134] width 98 height 7
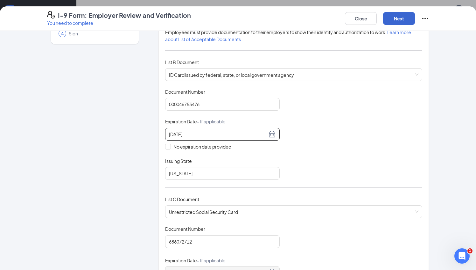
type input "02/24/2029"
click at [392, 18] on button "Next" at bounding box center [399, 18] width 32 height 13
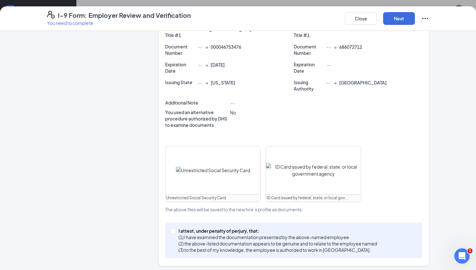
scroll to position [157, 0]
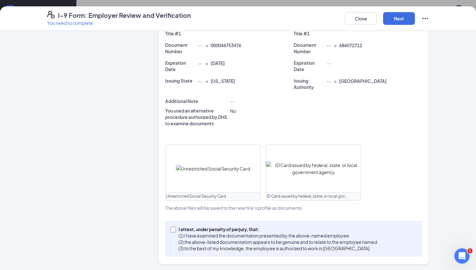
click at [171, 228] on input "I attest, under penalty of perjury, that: (1) I have examined the documentation…" at bounding box center [172, 228] width 4 height 4
checkbox input "true"
click at [413, 20] on button "Next" at bounding box center [399, 18] width 32 height 13
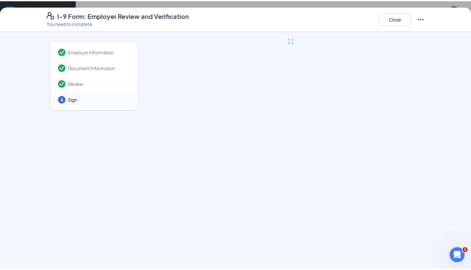
scroll to position [0, 0]
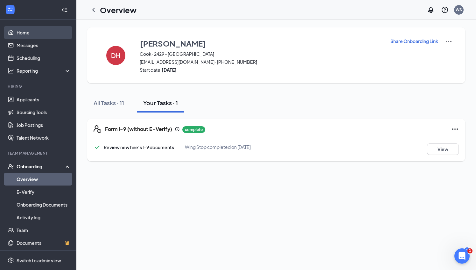
click at [34, 34] on link "Home" at bounding box center [44, 32] width 54 height 13
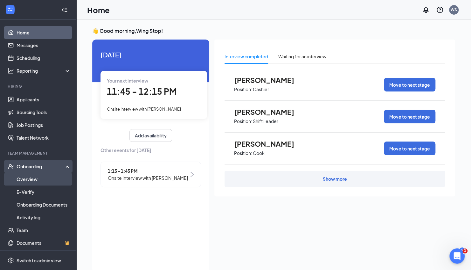
click at [42, 182] on link "Overview" at bounding box center [44, 179] width 54 height 13
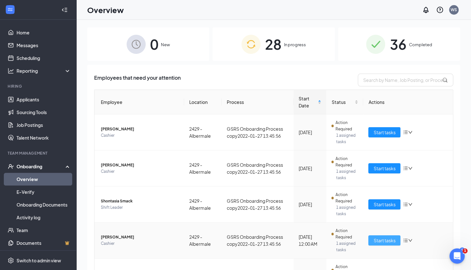
click at [374, 241] on span "Start tasks" at bounding box center [385, 240] width 22 height 7
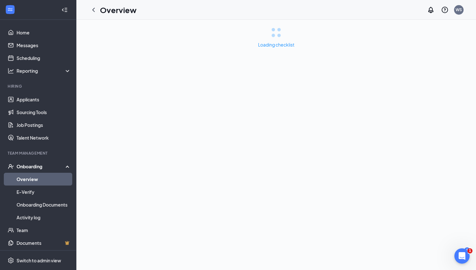
click at [190, 90] on div "Loading checklist" at bounding box center [276, 145] width 400 height 250
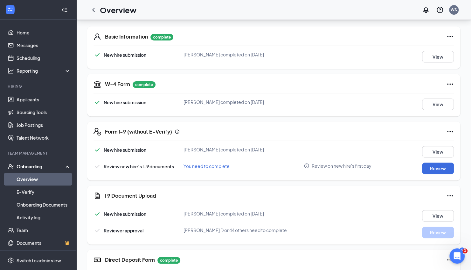
scroll to position [92, 0]
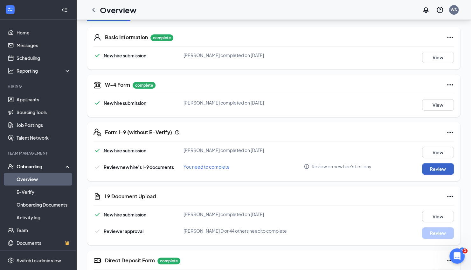
click at [441, 164] on button "Review" at bounding box center [438, 168] width 32 height 11
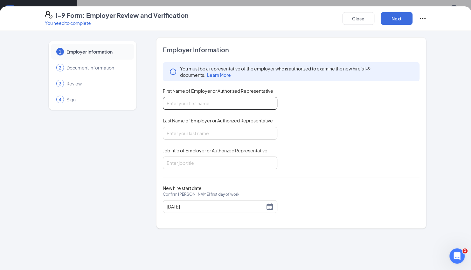
click at [230, 100] on input "First Name of Employer or Authorized Representative" at bounding box center [220, 103] width 115 height 13
type input "Serenity"
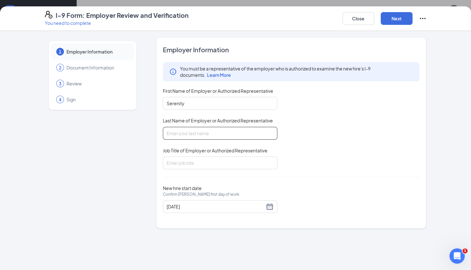
click at [216, 137] on input "Last Name of Employer or Authorized Representative" at bounding box center [220, 133] width 115 height 13
type input "Flamer"
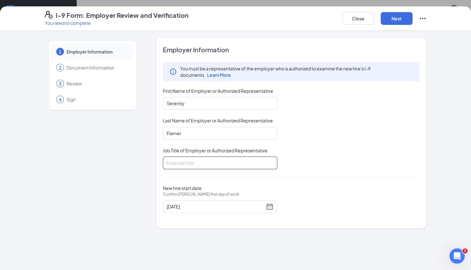
click at [210, 165] on input "Job Title of Employer or Authorized Representative" at bounding box center [220, 162] width 115 height 13
type input "General Manager"
click at [393, 17] on button "Next" at bounding box center [397, 18] width 32 height 13
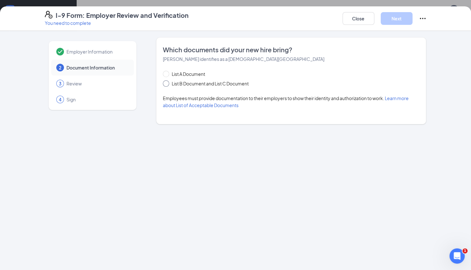
click at [167, 85] on span at bounding box center [166, 83] width 6 height 6
click at [167, 85] on input "List B Document and List C Document" at bounding box center [165, 82] width 4 height 4
radio input "true"
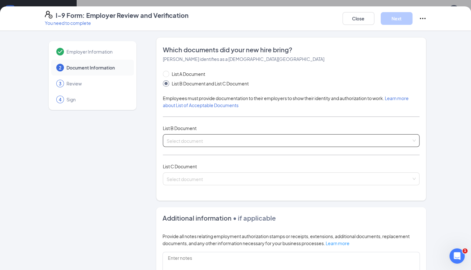
click at [193, 140] on input "search" at bounding box center [289, 139] width 245 height 10
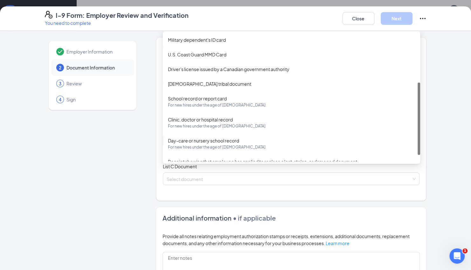
scroll to position [97, 0]
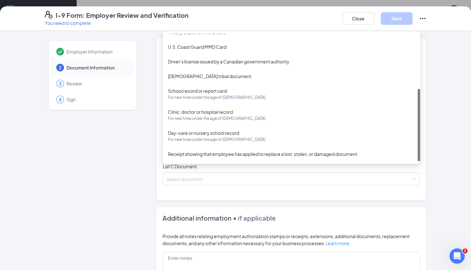
drag, startPoint x: 417, startPoint y: 61, endPoint x: 406, endPoint y: 137, distance: 76.6
click at [406, 137] on div "Military dependent's ID card U.S. Coast Guard MMD Card Driver's license issued …" at bounding box center [292, 97] width 258 height 127
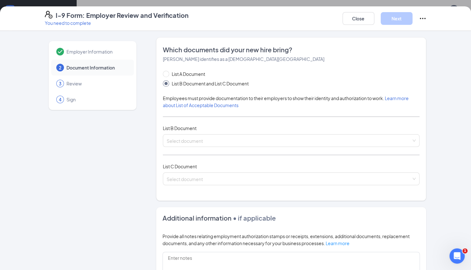
click at [441, 40] on div "Employer Information 2 Document Information 3 Review 4 Sign Which documents did…" at bounding box center [235, 150] width 471 height 239
click at [163, 71] on input "List A Document" at bounding box center [165, 73] width 4 height 4
radio input "true"
radio input "false"
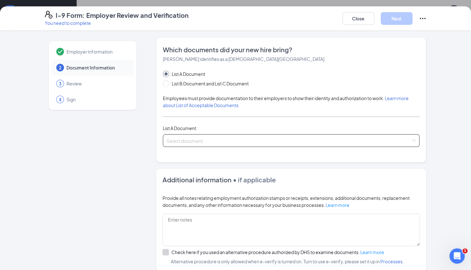
click at [221, 144] on span at bounding box center [289, 140] width 245 height 12
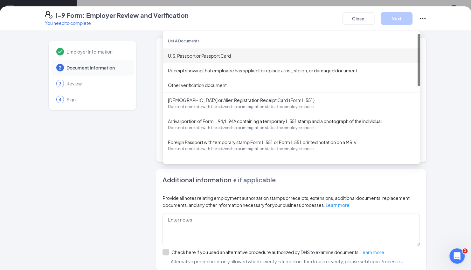
click at [229, 54] on div "U.S. Passport or Passport Card" at bounding box center [291, 55] width 247 height 7
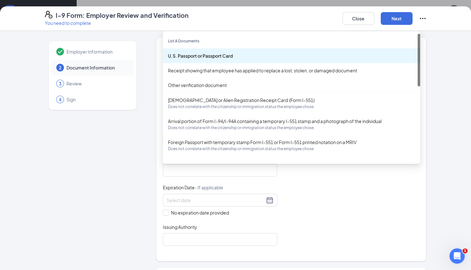
click at [239, 57] on div "U.S. Passport or Passport Card" at bounding box center [291, 55] width 247 height 7
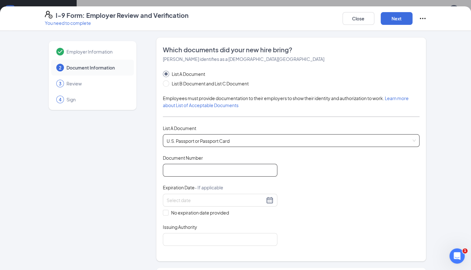
click at [186, 164] on input "Document Number" at bounding box center [220, 170] width 115 height 13
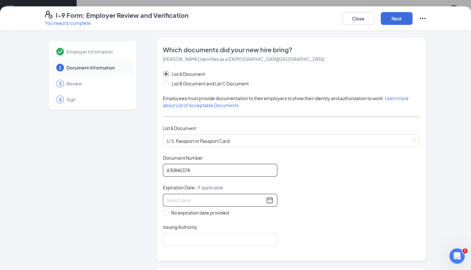
type input "A30840378"
click at [185, 196] on input at bounding box center [216, 199] width 98 height 7
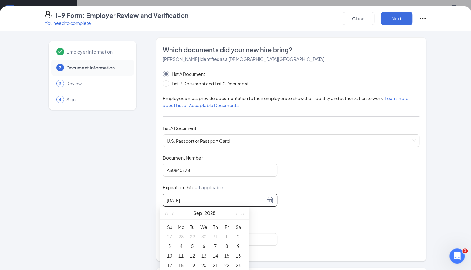
type input "09/26/2028"
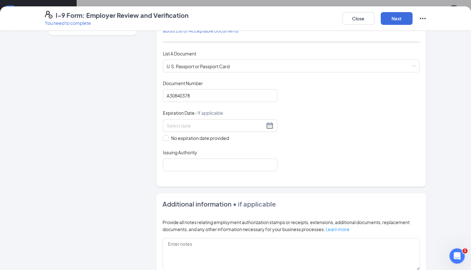
scroll to position [77, 0]
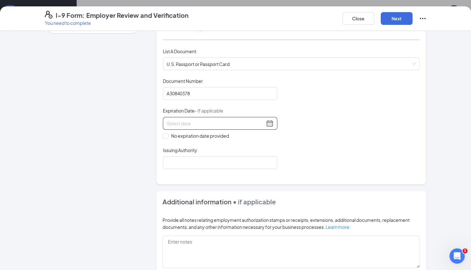
click at [197, 121] on input at bounding box center [216, 123] width 98 height 7
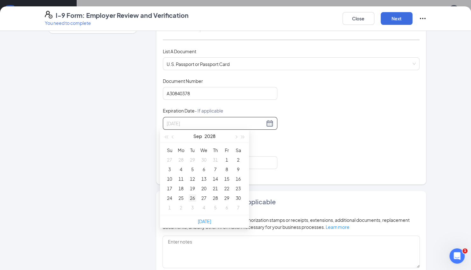
type input "09/26/2028"
click at [192, 198] on div "26" at bounding box center [193, 198] width 8 height 8
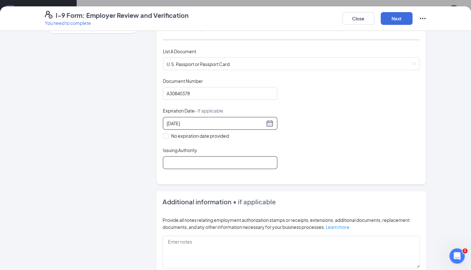
click at [176, 158] on input "Issuing Authority" at bounding box center [220, 162] width 115 height 13
type input "United States"
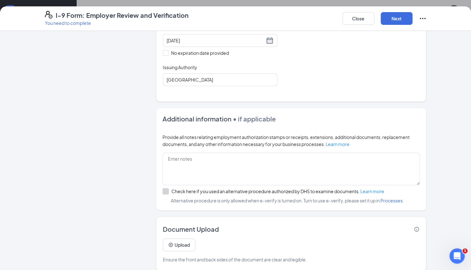
scroll to position [165, 0]
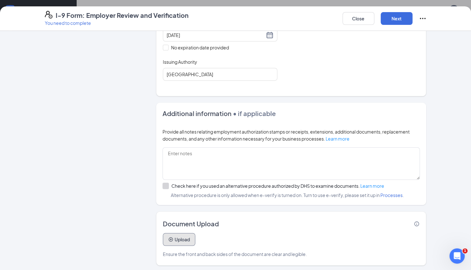
click at [175, 240] on button "Upload" at bounding box center [179, 239] width 32 height 13
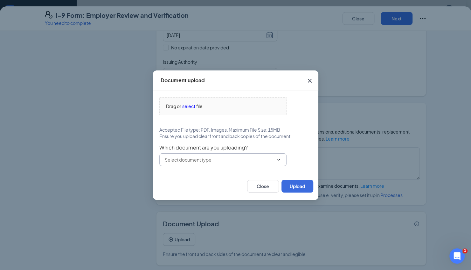
click at [190, 161] on input "text" at bounding box center [219, 159] width 109 height 7
click at [211, 178] on div "U.S. Passport or Passport Card" at bounding box center [222, 174] width 127 height 15
type input "U.S. Passport or Passport Card"
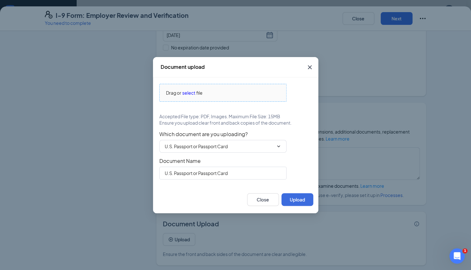
click at [190, 92] on span "select" at bounding box center [188, 92] width 13 height 7
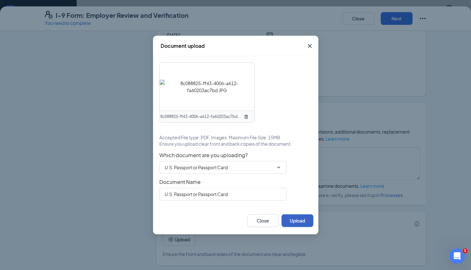
click at [300, 217] on button "Upload" at bounding box center [298, 220] width 32 height 13
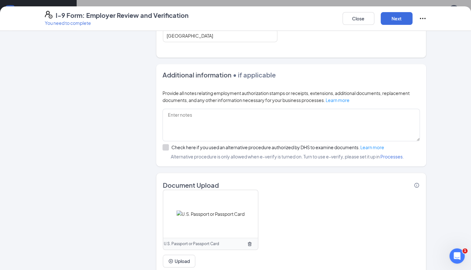
scroll to position [225, 0]
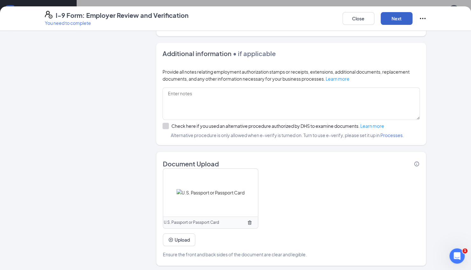
click at [392, 18] on button "Next" at bounding box center [397, 18] width 32 height 13
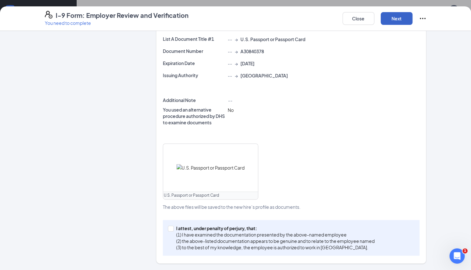
scroll to position [138, 0]
click at [392, 18] on button "Next" at bounding box center [397, 18] width 32 height 13
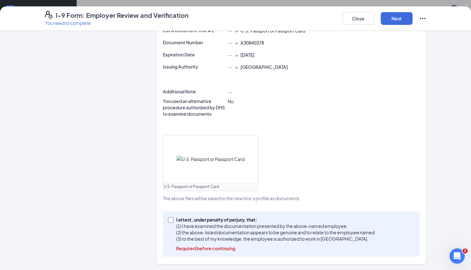
click at [168, 221] on span at bounding box center [171, 220] width 6 height 6
click at [168, 221] on input "I attest, under penalty of perjury, that: (1) I have examined the documentation…" at bounding box center [170, 219] width 4 height 4
checkbox input "true"
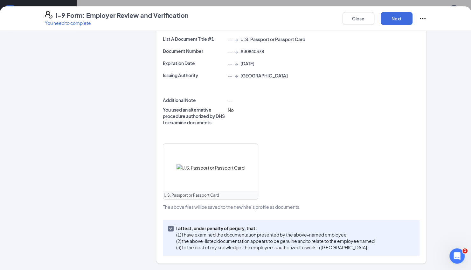
scroll to position [138, 0]
click at [388, 24] on button "Next" at bounding box center [397, 18] width 32 height 13
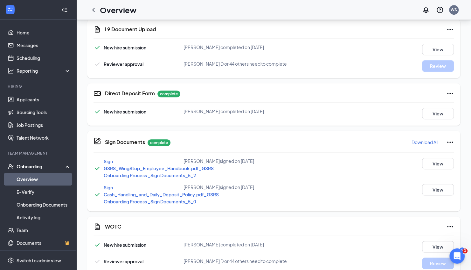
scroll to position [271, 0]
